Goal: Task Accomplishment & Management: Use online tool/utility

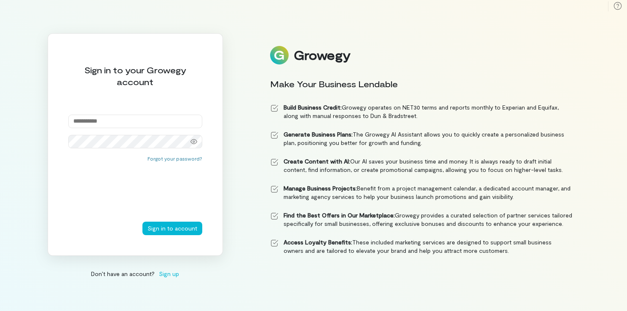
click at [111, 124] on input "email" at bounding box center [135, 121] width 134 height 13
type input "**********"
click at [200, 144] on div at bounding box center [193, 142] width 17 height 12
click at [163, 230] on button "Sign in to account" at bounding box center [172, 228] width 60 height 13
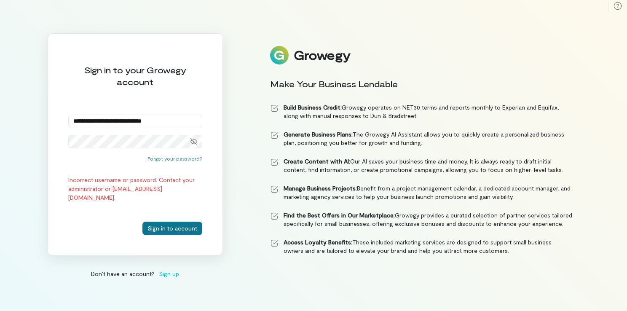
click at [165, 225] on button "Sign in to account" at bounding box center [172, 228] width 60 height 13
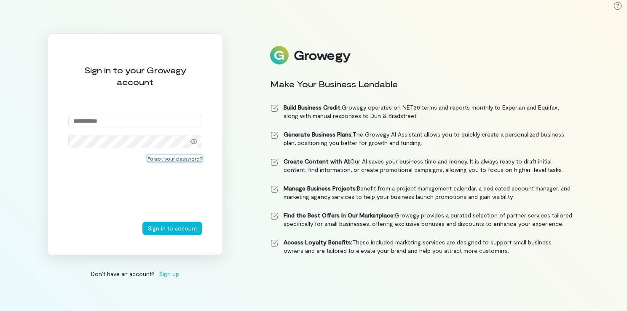
click at [174, 156] on button "Forgot your password?" at bounding box center [174, 158] width 55 height 7
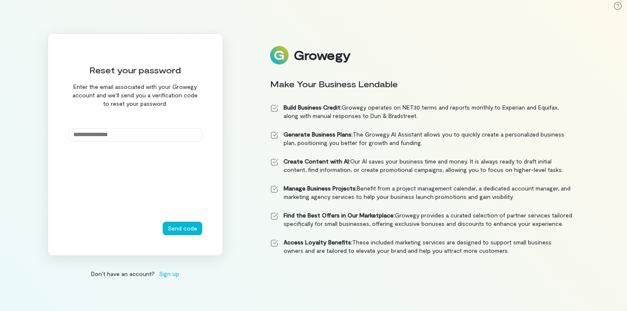
click at [147, 136] on input "email" at bounding box center [135, 134] width 134 height 13
type input "**********"
click at [184, 225] on button "Send code" at bounding box center [183, 228] width 40 height 13
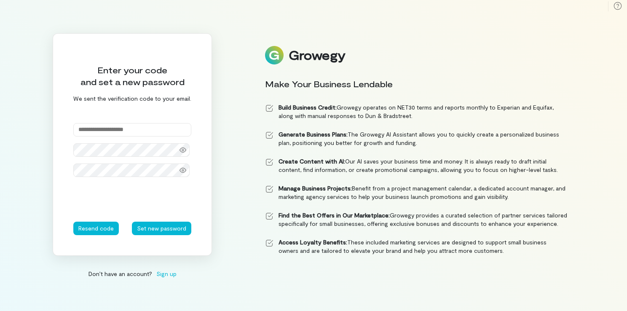
click at [177, 131] on input "text" at bounding box center [132, 129] width 118 height 13
type input "******"
click at [159, 220] on div at bounding box center [132, 203] width 118 height 38
click at [162, 224] on button "Set new password" at bounding box center [161, 228] width 59 height 13
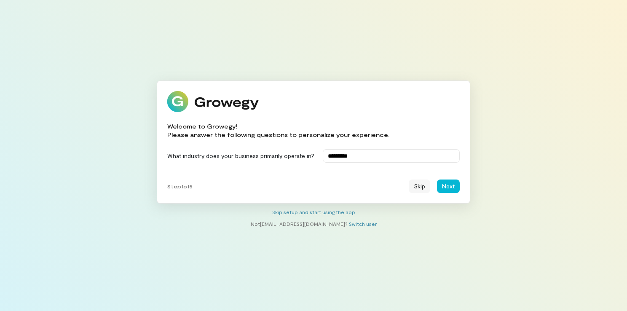
type input "*********"
click at [420, 185] on button "Skip" at bounding box center [419, 185] width 21 height 13
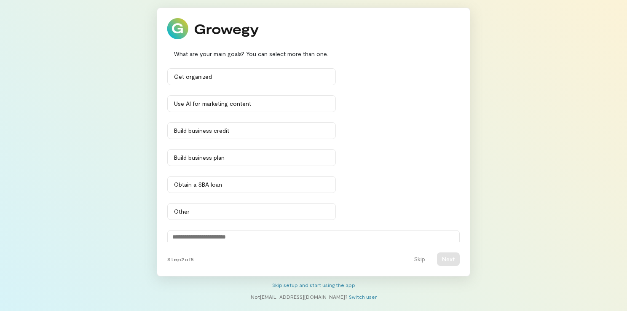
click at [420, 185] on div "Get organized Use AI for marketing content Build business credit Build business…" at bounding box center [313, 155] width 292 height 174
click at [415, 252] on button "Skip" at bounding box center [419, 258] width 21 height 13
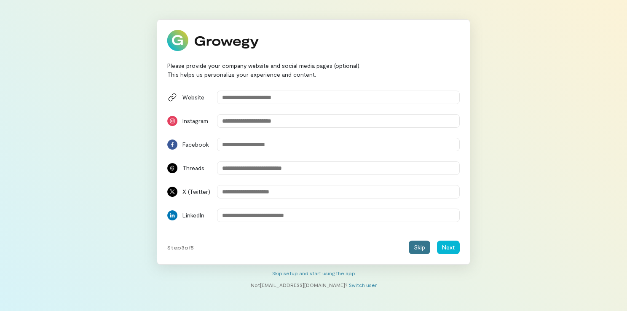
click at [415, 252] on button "Skip" at bounding box center [419, 247] width 21 height 13
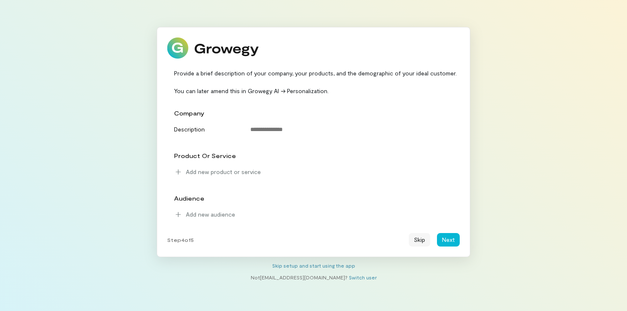
click at [418, 241] on button "Skip" at bounding box center [419, 239] width 21 height 13
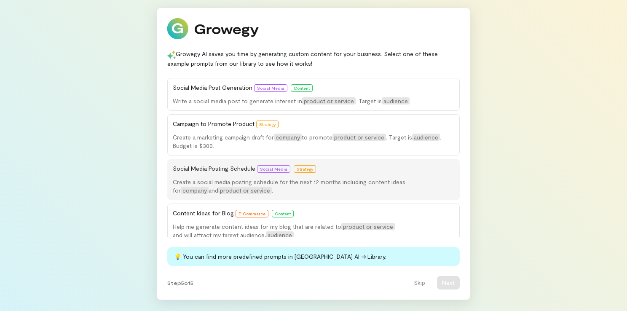
click at [389, 162] on button "Social Media Posting Schedule Social Media Strategy Create a social media posti…" at bounding box center [313, 179] width 292 height 41
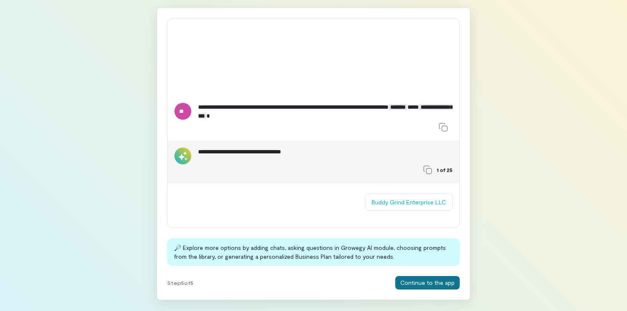
click at [416, 282] on button "Continue to the app" at bounding box center [427, 282] width 64 height 13
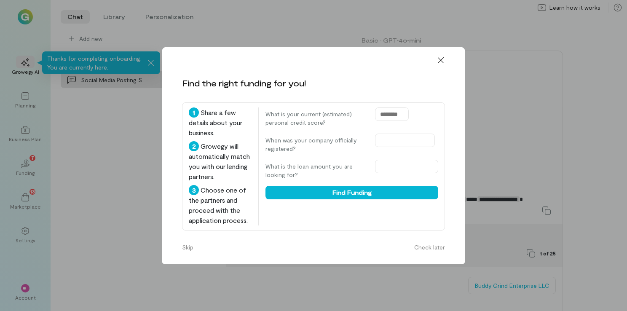
click at [428, 52] on div at bounding box center [313, 57] width 303 height 20
click at [444, 59] on icon at bounding box center [440, 60] width 8 height 8
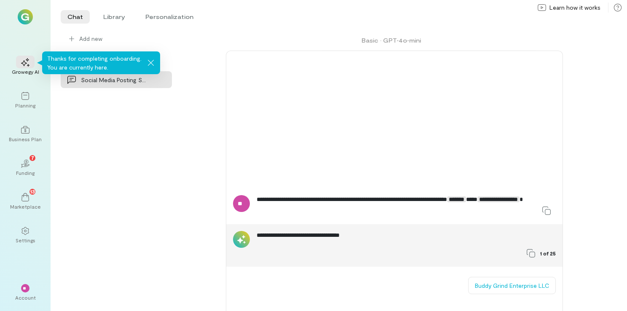
click at [25, 13] on img at bounding box center [25, 16] width 15 height 15
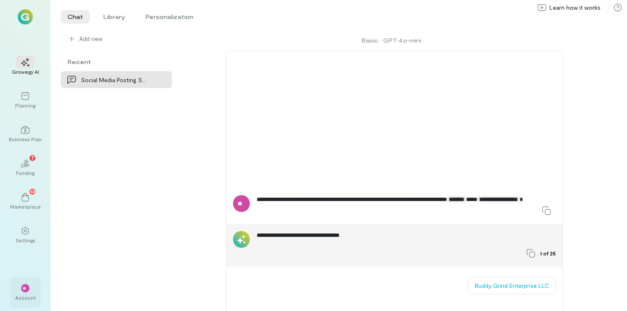
click at [20, 287] on div "**" at bounding box center [25, 287] width 19 height 13
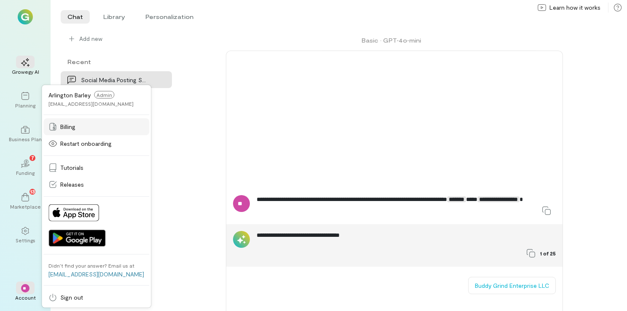
click at [88, 123] on div "Billing" at bounding box center [96, 127] width 96 height 8
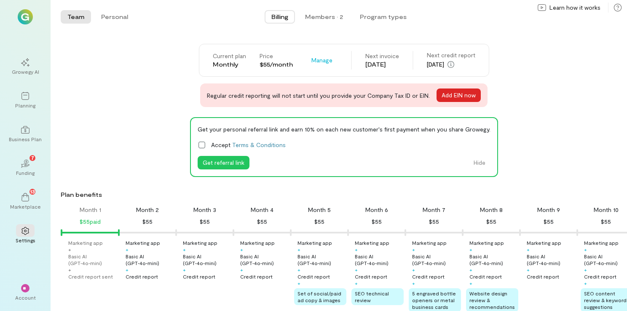
click at [445, 94] on button "Add EIN now" at bounding box center [458, 94] width 44 height 13
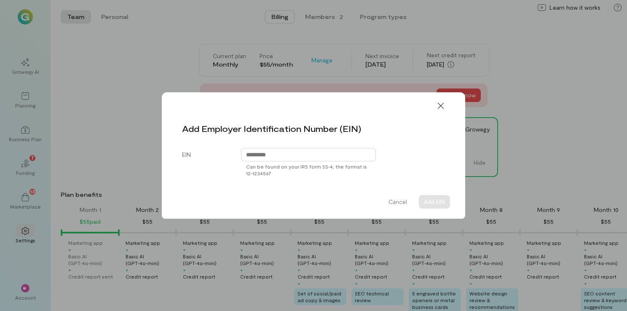
click at [302, 154] on input "text" at bounding box center [308, 154] width 135 height 13
type input "**********"
click at [445, 203] on button "Add EIN" at bounding box center [434, 201] width 31 height 13
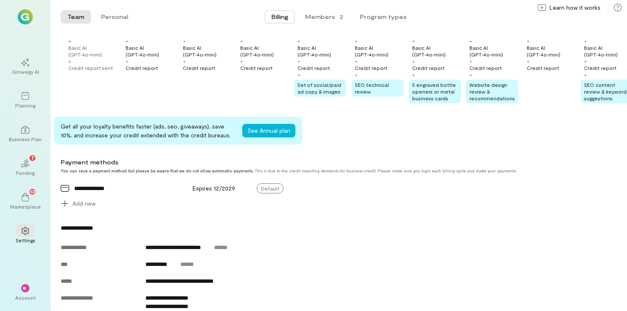
scroll to position [180, 0]
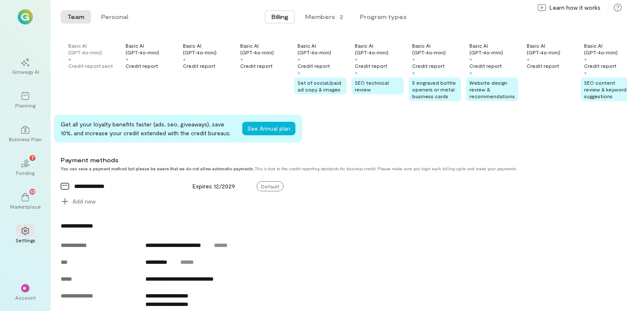
click at [543, 203] on div "**********" at bounding box center [316, 182] width 510 height 52
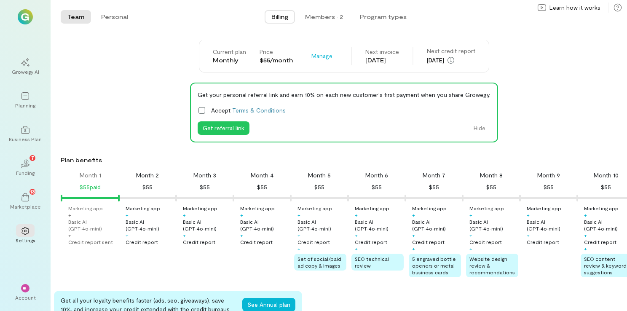
scroll to position [0, 0]
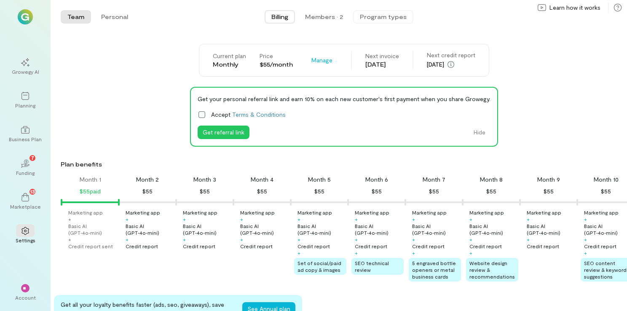
click at [375, 17] on button "Program types" at bounding box center [383, 16] width 60 height 13
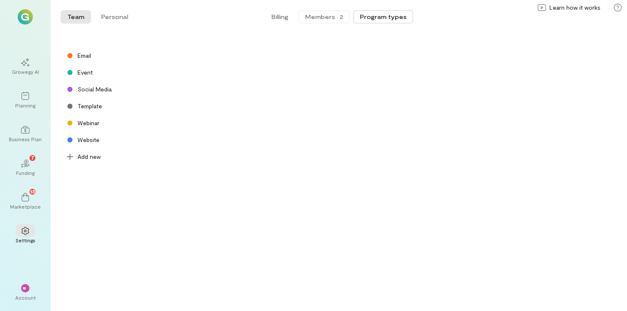
click at [329, 18] on div "Members · 2" at bounding box center [324, 17] width 38 height 8
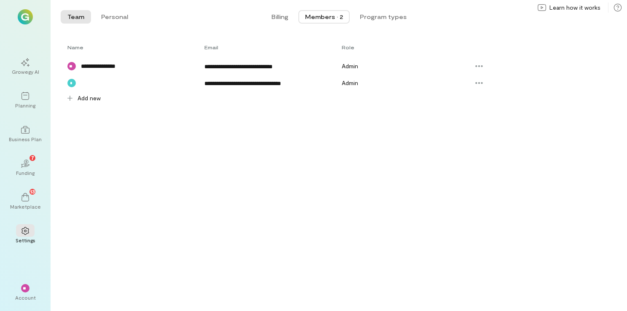
click at [83, 16] on button "Team" at bounding box center [76, 16] width 30 height 13
click at [19, 75] on div "Growegy AI" at bounding box center [25, 66] width 30 height 30
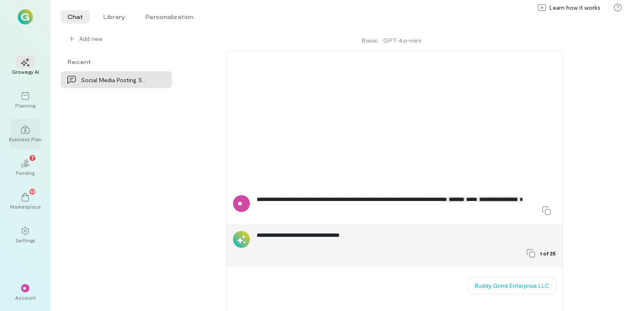
click at [26, 143] on div "Business Plan" at bounding box center [25, 134] width 30 height 30
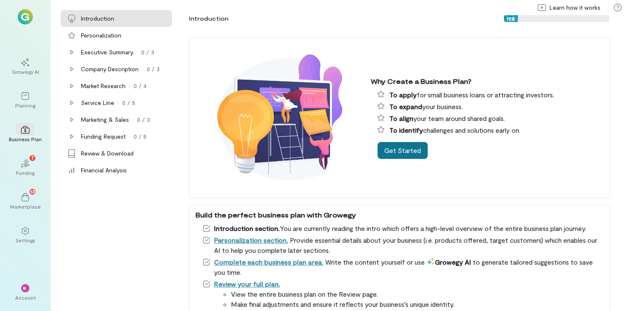
click at [393, 143] on button "Get Started" at bounding box center [402, 150] width 50 height 17
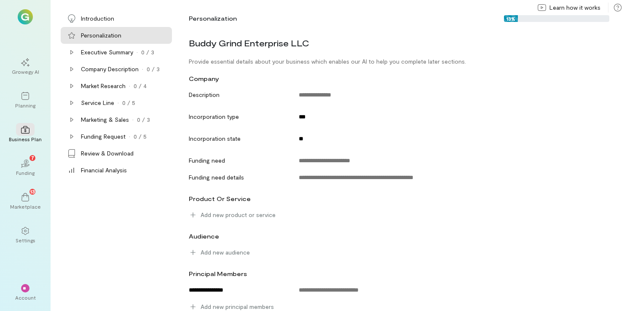
scroll to position [4, 0]
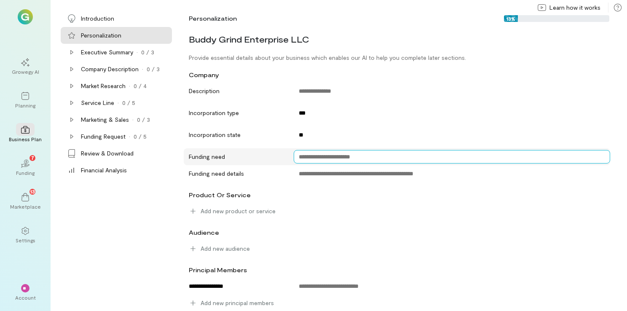
click at [337, 162] on textarea at bounding box center [452, 156] width 316 height 13
type textarea "********"
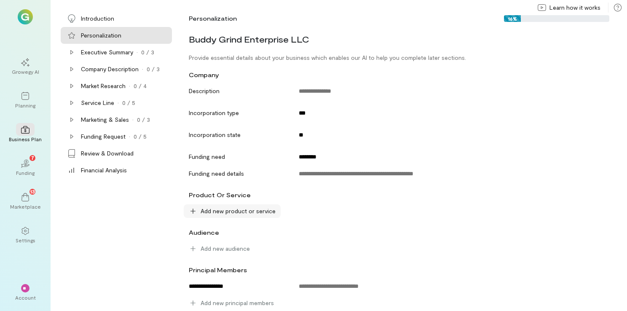
click at [211, 208] on span "Add new product or service" at bounding box center [238, 211] width 75 height 8
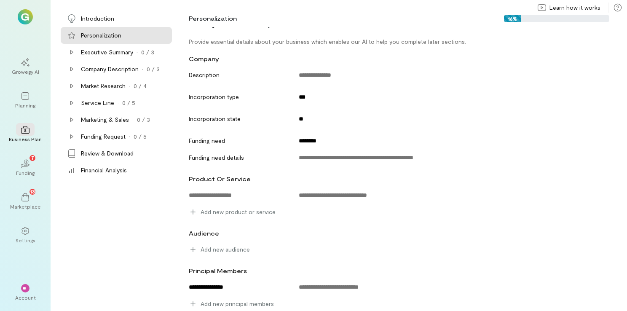
scroll to position [18, 0]
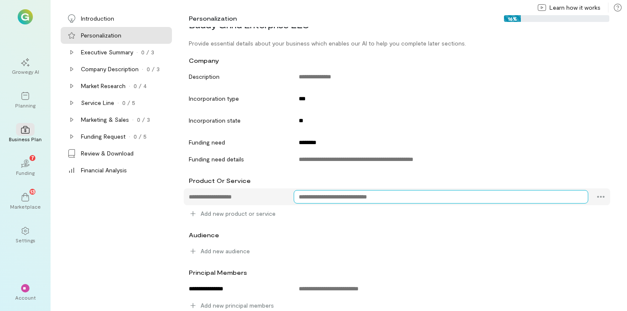
click at [321, 193] on textarea at bounding box center [441, 196] width 294 height 13
type textarea "**********"
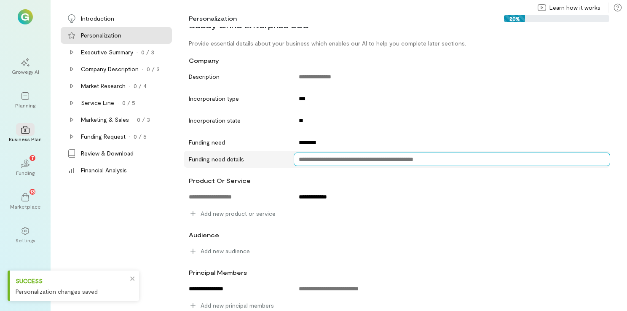
click at [391, 165] on textarea at bounding box center [452, 158] width 316 height 13
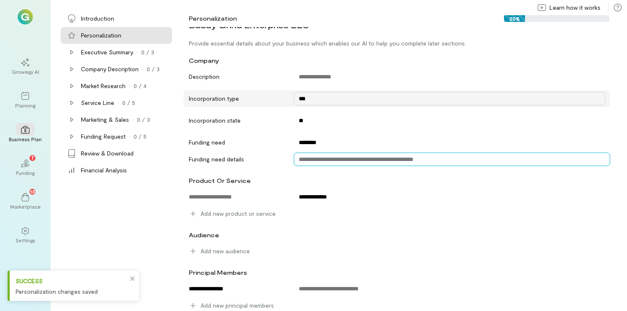
scroll to position [21, 0]
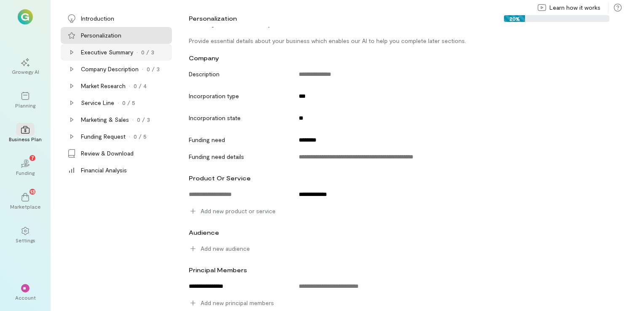
click at [104, 53] on div "Executive Summary" at bounding box center [107, 52] width 52 height 8
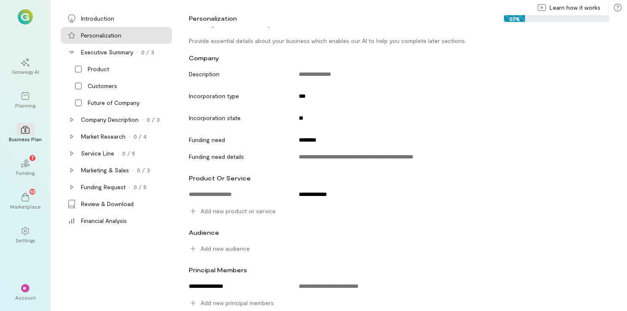
scroll to position [0, 0]
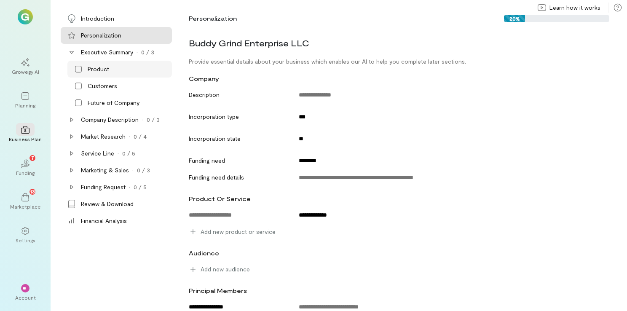
click at [81, 70] on icon at bounding box center [78, 69] width 7 height 7
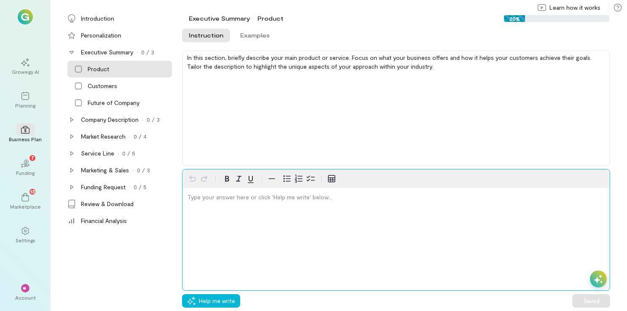
click at [215, 198] on p "editable markdown" at bounding box center [395, 197] width 417 height 8
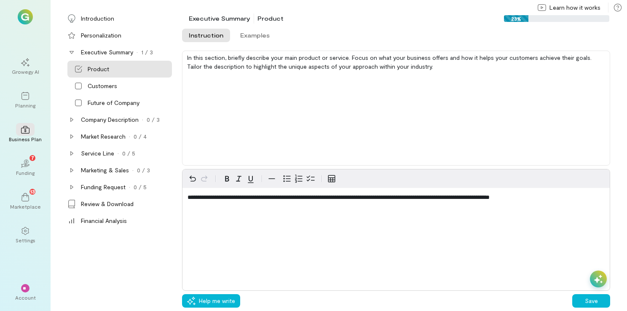
click at [205, 288] on div "**********" at bounding box center [396, 230] width 428 height 122
click at [193, 299] on icon "button" at bounding box center [191, 301] width 8 height 8
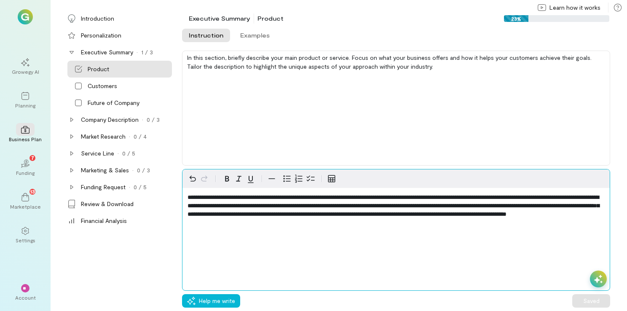
click at [497, 196] on span "**********" at bounding box center [393, 205] width 412 height 23
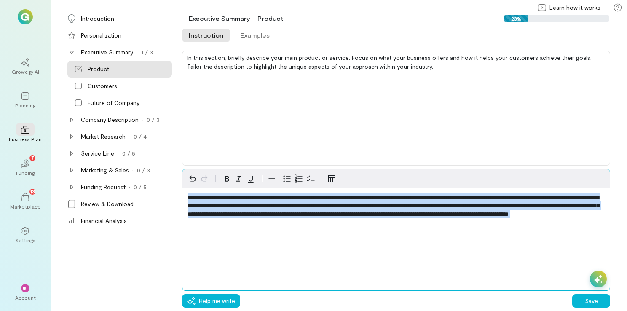
drag, startPoint x: 425, startPoint y: 249, endPoint x: 431, endPoint y: 216, distance: 33.0
click at [431, 216] on div "**********" at bounding box center [396, 230] width 428 height 122
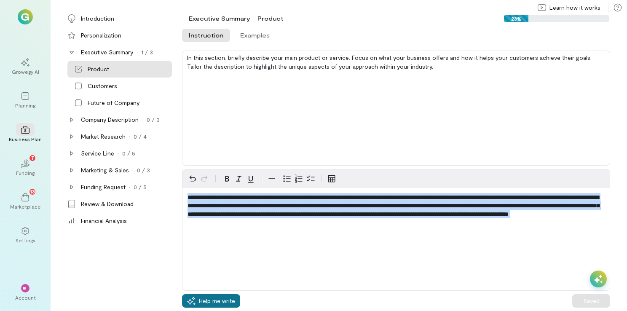
click at [217, 301] on span "Help me write" at bounding box center [217, 301] width 36 height 8
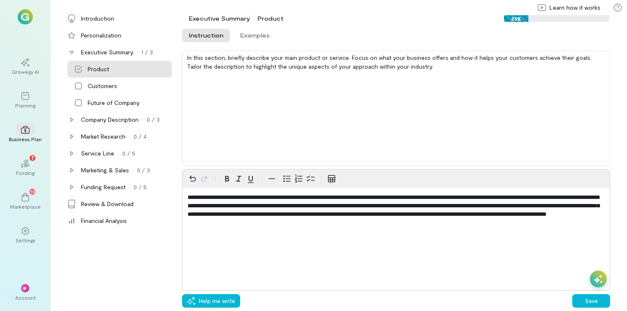
click at [225, 255] on div "**********" at bounding box center [396, 230] width 428 height 122
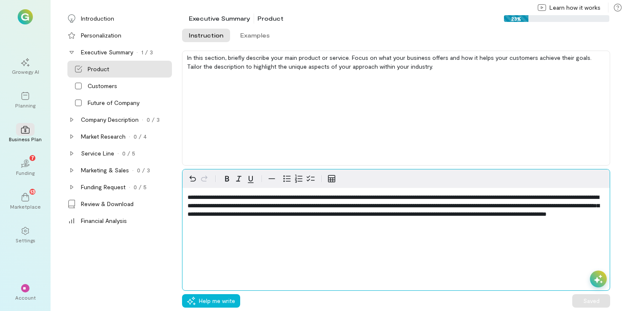
click at [233, 205] on span "**********" at bounding box center [393, 205] width 412 height 23
drag, startPoint x: 233, startPoint y: 186, endPoint x: 222, endPoint y: 187, distance: 11.4
click at [222, 187] on div at bounding box center [395, 178] width 427 height 19
click at [194, 195] on span "**********" at bounding box center [393, 205] width 412 height 23
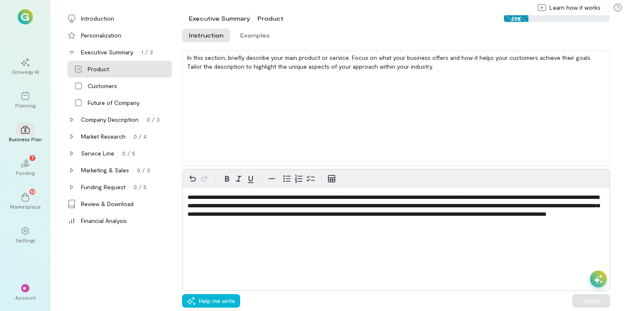
click at [409, 285] on div "**********" at bounding box center [396, 230] width 428 height 122
click at [119, 79] on div "Customers" at bounding box center [119, 86] width 104 height 17
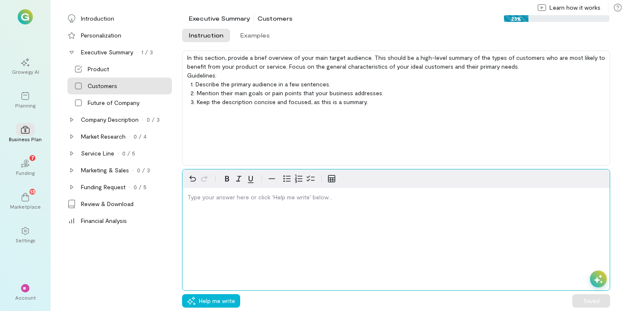
click at [263, 204] on div "editable markdown" at bounding box center [395, 199] width 427 height 22
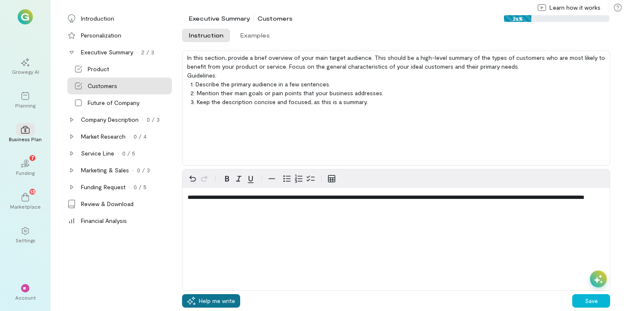
click at [229, 307] on button "Help me write" at bounding box center [211, 300] width 58 height 13
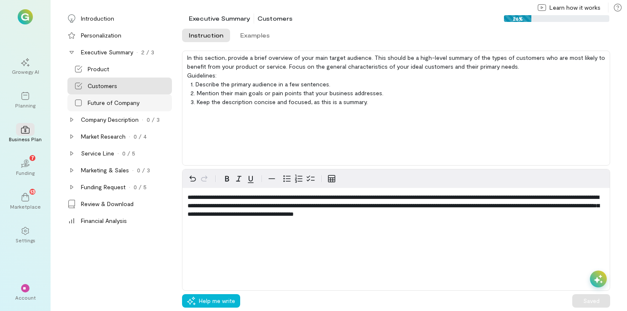
click at [112, 96] on div "Future of Company" at bounding box center [119, 102] width 104 height 17
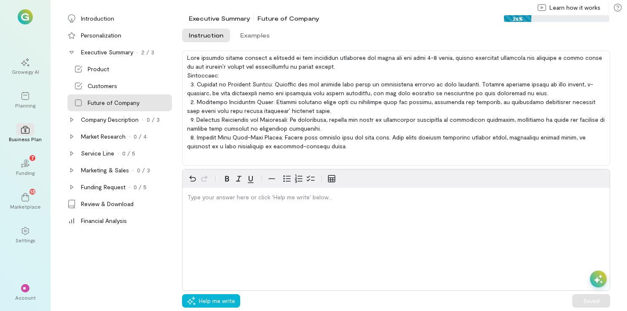
click at [217, 210] on div "Type your answer here or click 'Help me write' below…" at bounding box center [396, 230] width 428 height 122
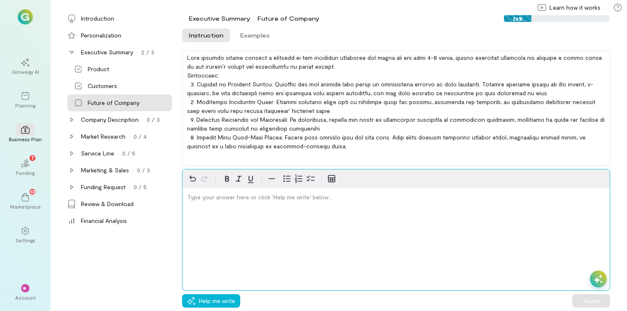
click at [223, 196] on p "editable markdown" at bounding box center [395, 197] width 417 height 8
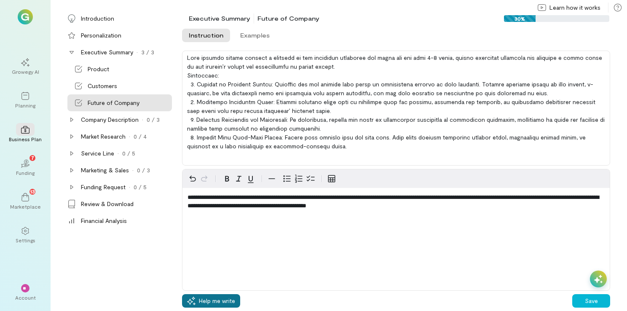
click at [196, 297] on div "Help me write" at bounding box center [211, 301] width 48 height 8
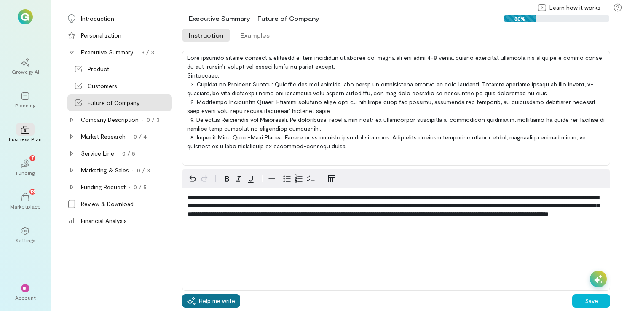
click at [196, 297] on div "Help me write" at bounding box center [211, 301] width 48 height 8
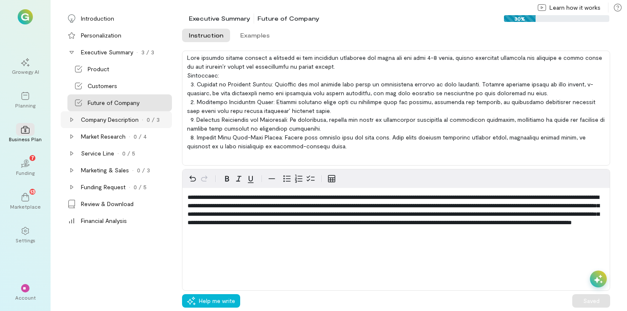
click at [125, 120] on div "Company Description" at bounding box center [110, 119] width 58 height 8
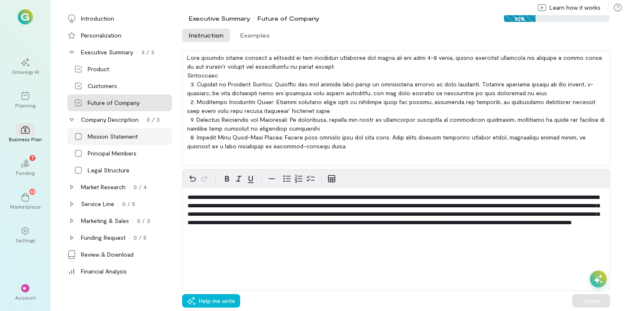
click at [128, 138] on div "Mission Statement" at bounding box center [113, 136] width 50 height 8
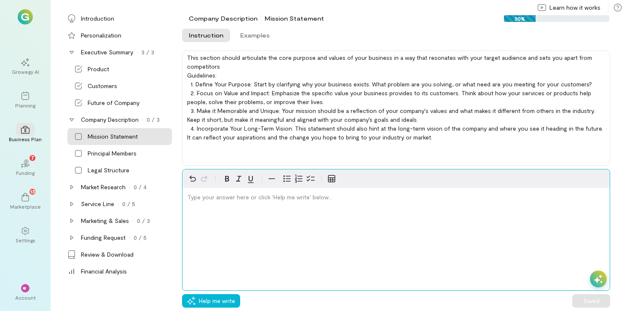
click at [241, 201] on p "editable markdown" at bounding box center [395, 197] width 417 height 8
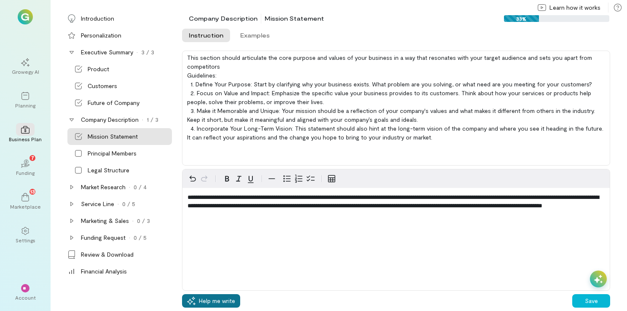
click at [194, 303] on icon "button" at bounding box center [191, 301] width 8 height 8
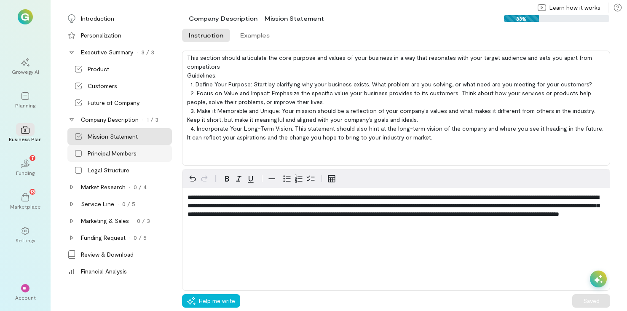
click at [114, 153] on div "Principal Members" at bounding box center [112, 153] width 49 height 8
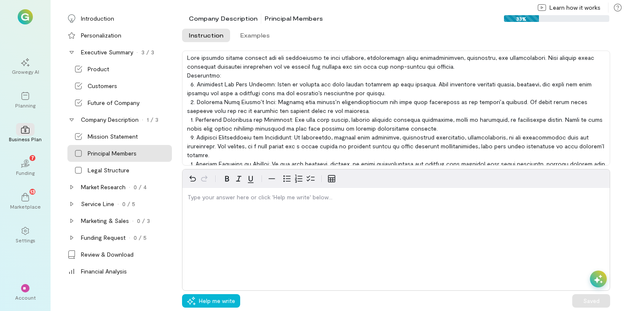
click at [233, 220] on div "Type your answer here or click 'Help me write' below…" at bounding box center [396, 230] width 428 height 122
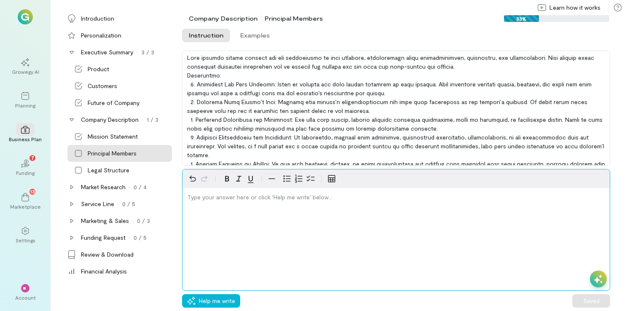
click at [231, 205] on div "editable markdown" at bounding box center [395, 199] width 427 height 22
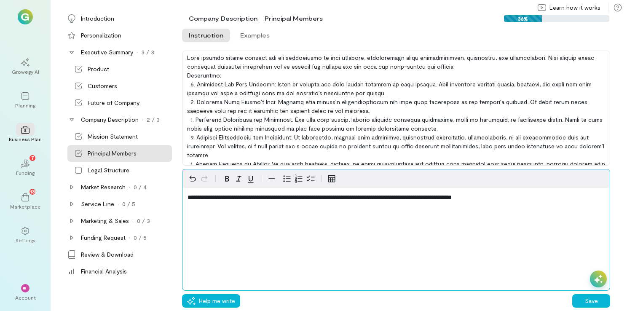
click at [425, 196] on span "**********" at bounding box center [319, 197] width 264 height 6
click at [492, 197] on span "**********" at bounding box center [339, 197] width 304 height 6
click at [571, 195] on p "**********" at bounding box center [395, 197] width 417 height 8
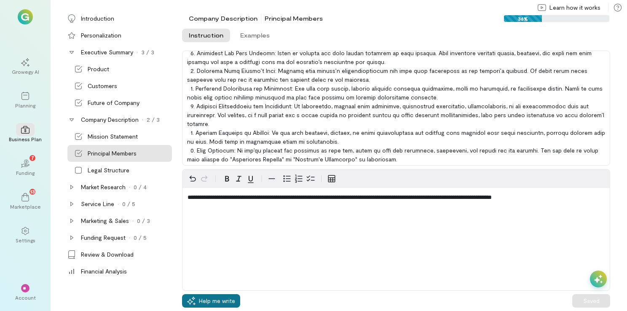
click at [204, 303] on span "Help me write" at bounding box center [217, 301] width 36 height 8
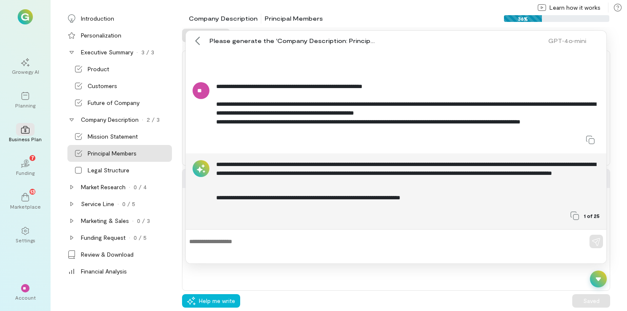
click at [243, 248] on div at bounding box center [396, 241] width 420 height 17
click at [214, 245] on textarea at bounding box center [384, 241] width 390 height 9
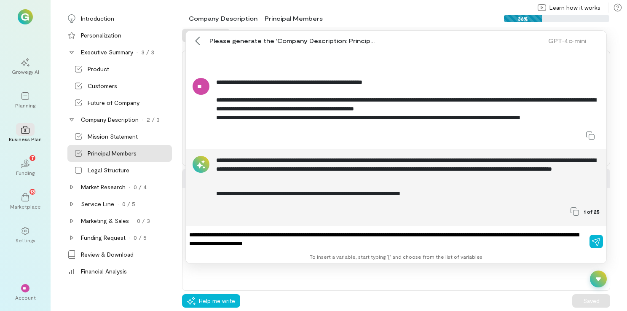
type textarea "**********"
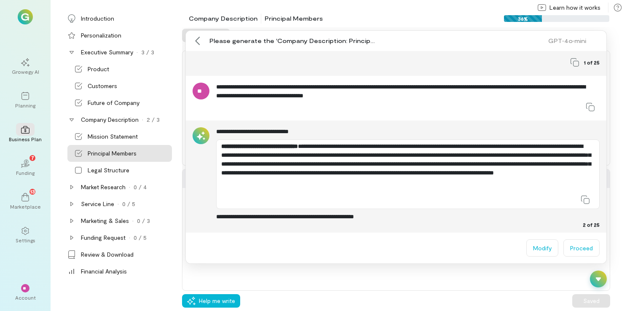
scroll to position [139, 0]
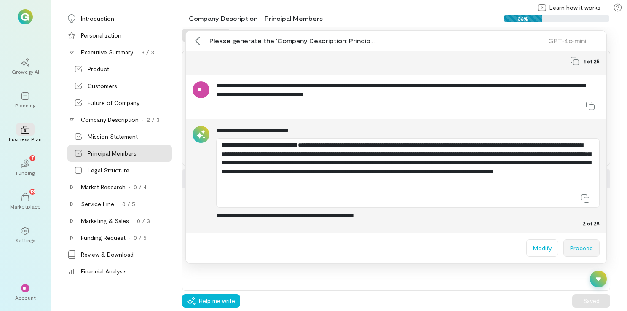
click at [580, 248] on button "Proceed" at bounding box center [581, 247] width 36 height 17
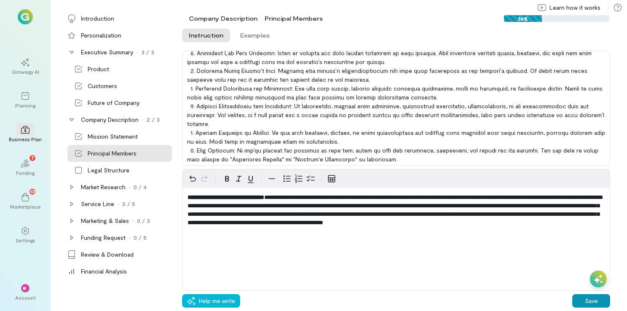
click at [589, 306] on button "Save" at bounding box center [591, 300] width 38 height 13
click at [111, 170] on div "Legal Structure" at bounding box center [109, 170] width 42 height 8
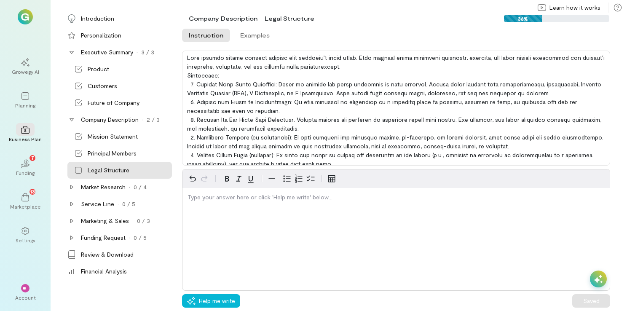
click at [285, 221] on div "Type your answer here or click 'Help me write' below…" at bounding box center [396, 230] width 428 height 122
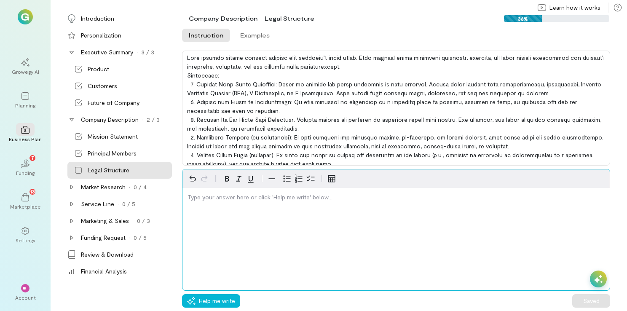
click at [285, 205] on div "editable markdown" at bounding box center [395, 199] width 427 height 22
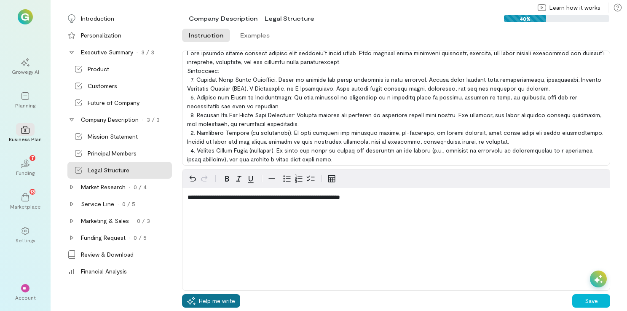
click at [211, 296] on button "Help me write" at bounding box center [211, 300] width 58 height 13
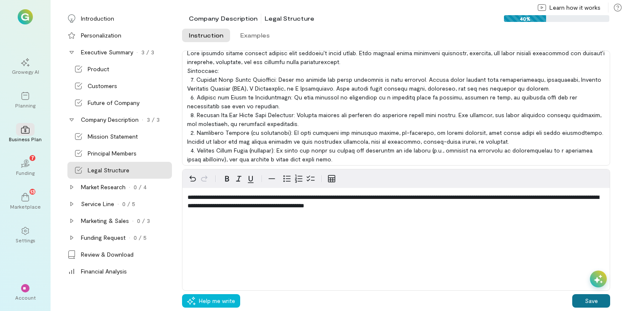
click at [584, 296] on button "Save" at bounding box center [591, 300] width 38 height 13
click at [118, 187] on div "Market Research" at bounding box center [103, 187] width 45 height 8
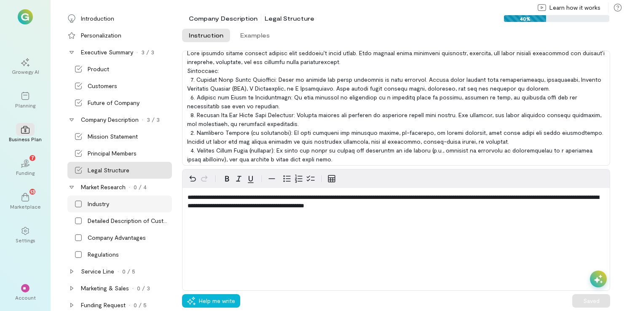
click at [103, 205] on div "Industry" at bounding box center [98, 204] width 21 height 8
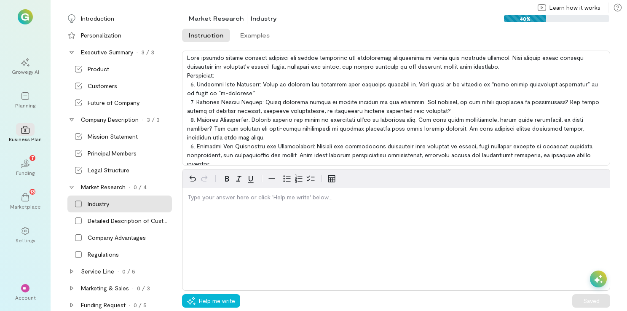
click at [229, 218] on div "Type your answer here or click 'Help me write' below…" at bounding box center [396, 230] width 428 height 122
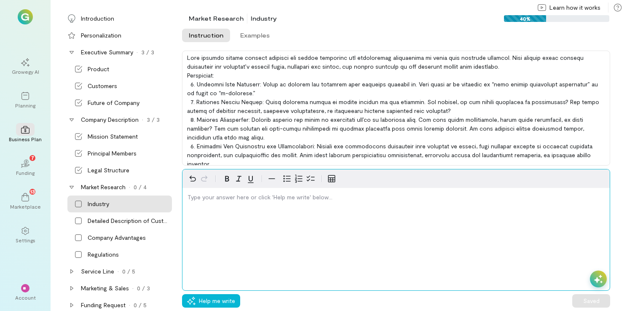
click at [226, 201] on div "editable markdown" at bounding box center [395, 199] width 427 height 22
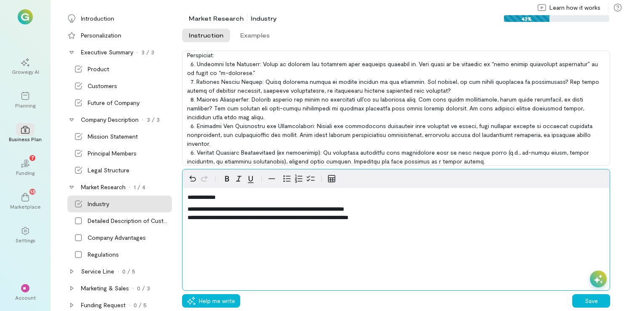
scroll to position [21, 0]
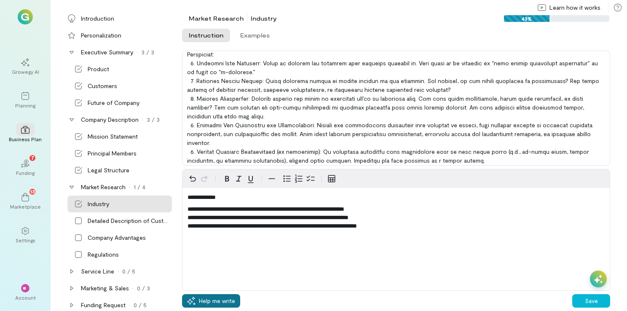
click at [216, 301] on span "Help me write" at bounding box center [217, 301] width 36 height 8
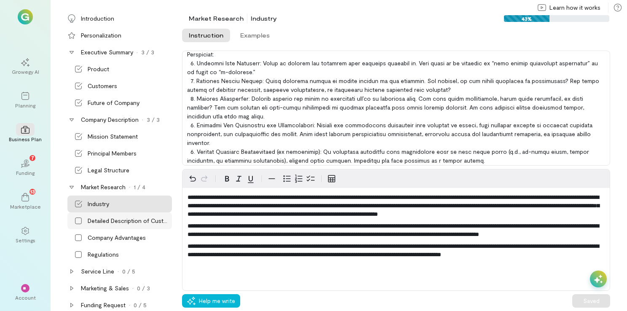
click at [151, 222] on div "Detailed Description of Customers" at bounding box center [129, 221] width 83 height 8
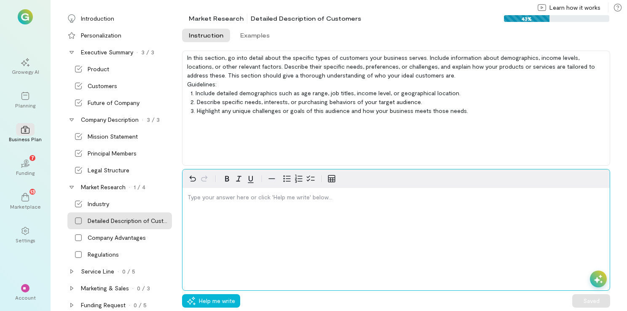
click at [231, 197] on p "editable markdown" at bounding box center [395, 197] width 417 height 8
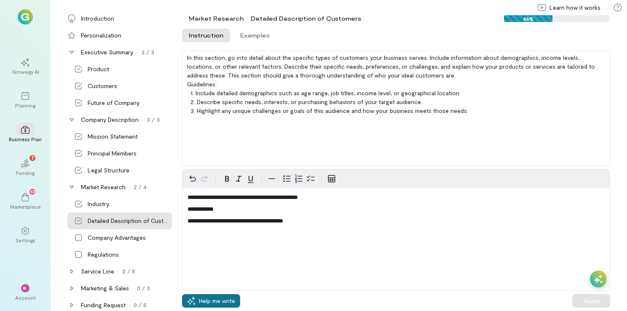
click at [209, 295] on button "Help me write" at bounding box center [211, 300] width 58 height 13
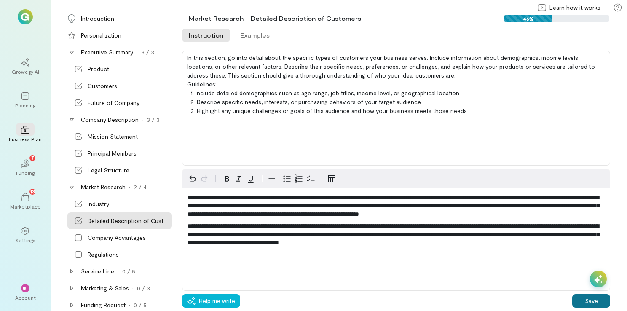
click at [583, 302] on button "Save" at bounding box center [591, 300] width 38 height 13
click at [107, 231] on div "Company Advantages" at bounding box center [119, 237] width 104 height 17
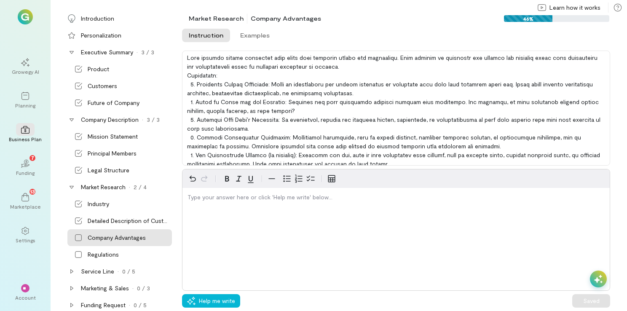
click at [252, 212] on div "Type your answer here or click 'Help me write' below…" at bounding box center [396, 230] width 428 height 122
